Goal: Transaction & Acquisition: Download file/media

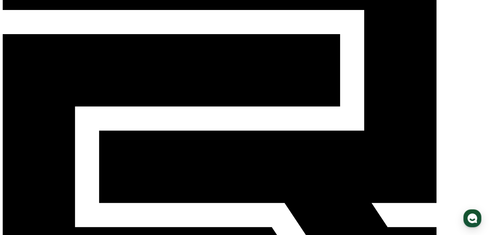
scroll to position [64, 0]
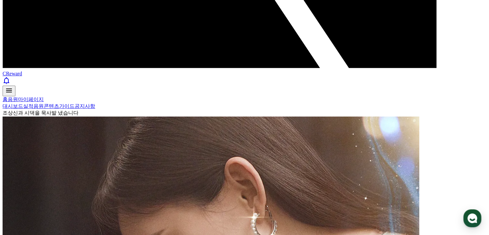
scroll to position [316, 0]
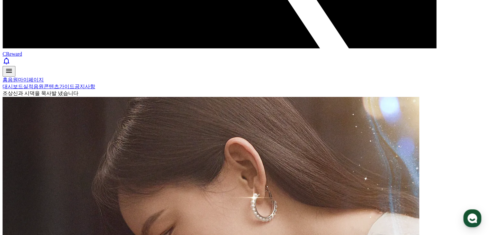
select select "**********"
